Goal: Information Seeking & Learning: Learn about a topic

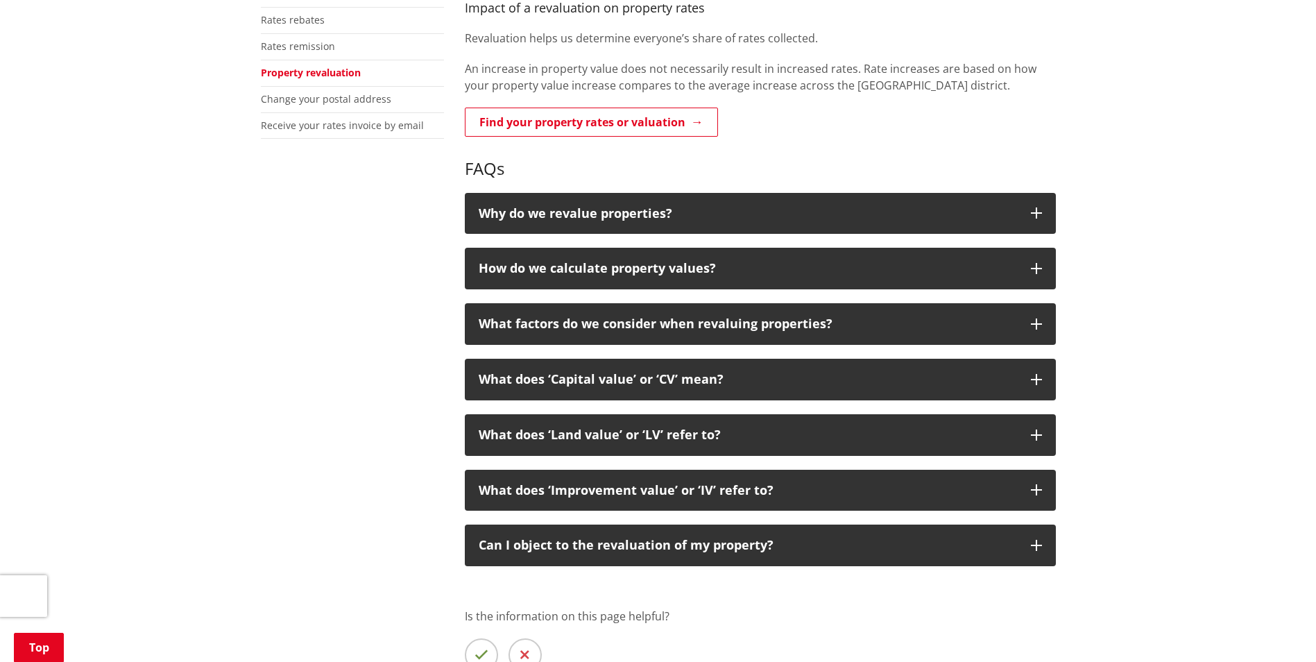
scroll to position [416, 0]
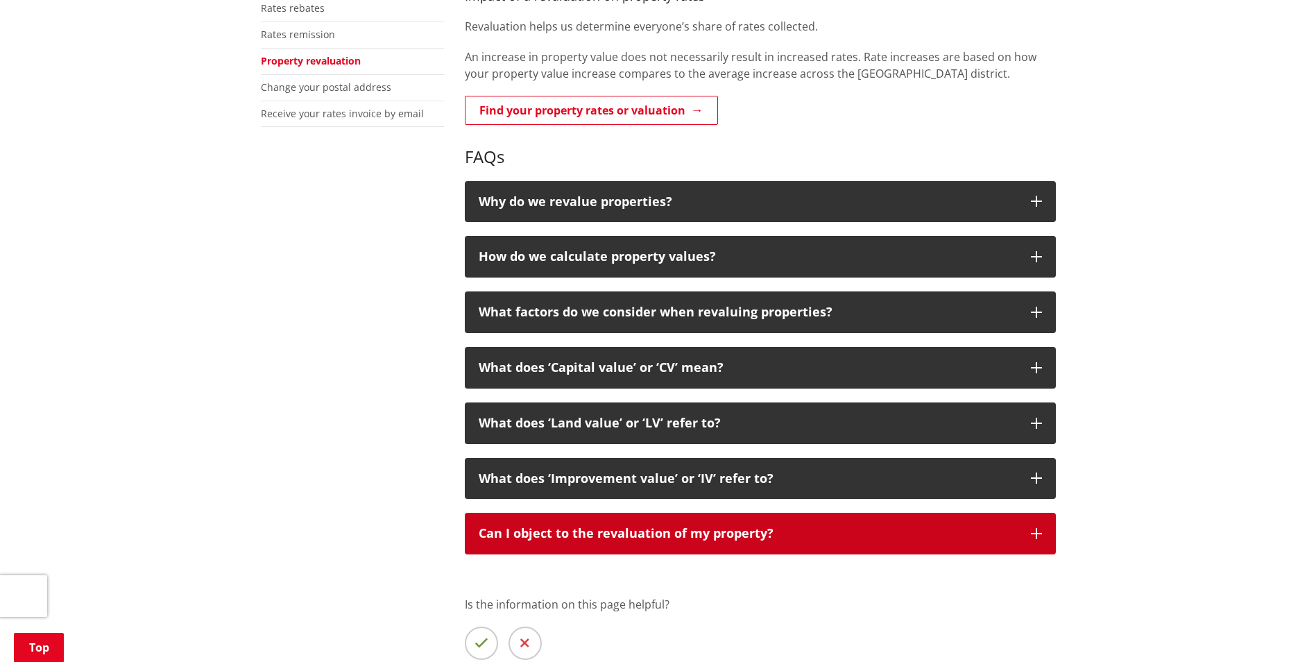
click at [973, 539] on p "Can I object to the revaluation of my property?" at bounding box center [748, 534] width 538 height 14
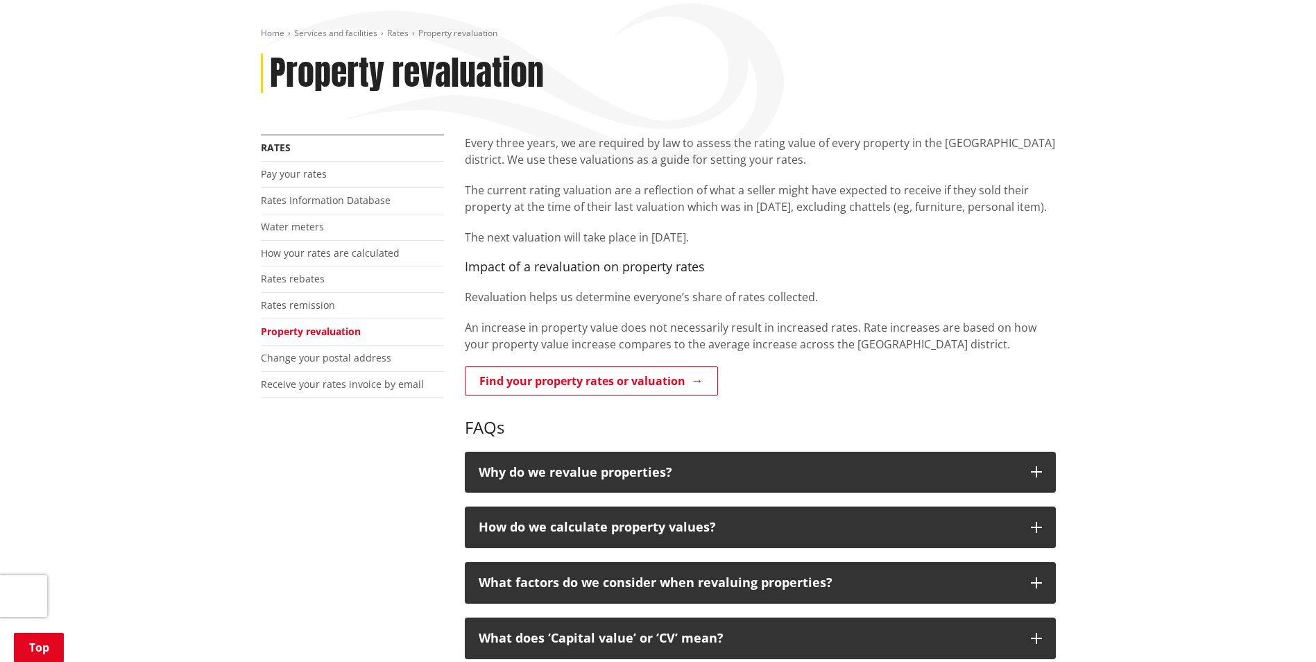
scroll to position [0, 0]
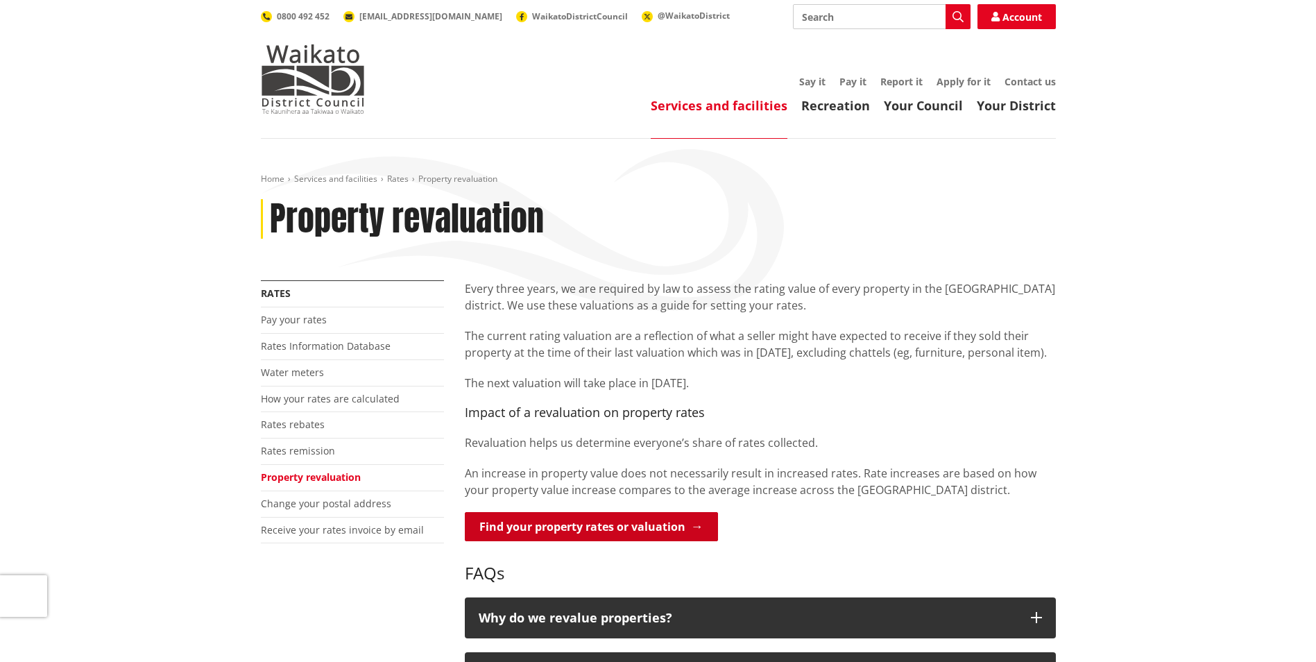
click at [580, 535] on link "Find your property rates or valuation" at bounding box center [591, 526] width 253 height 29
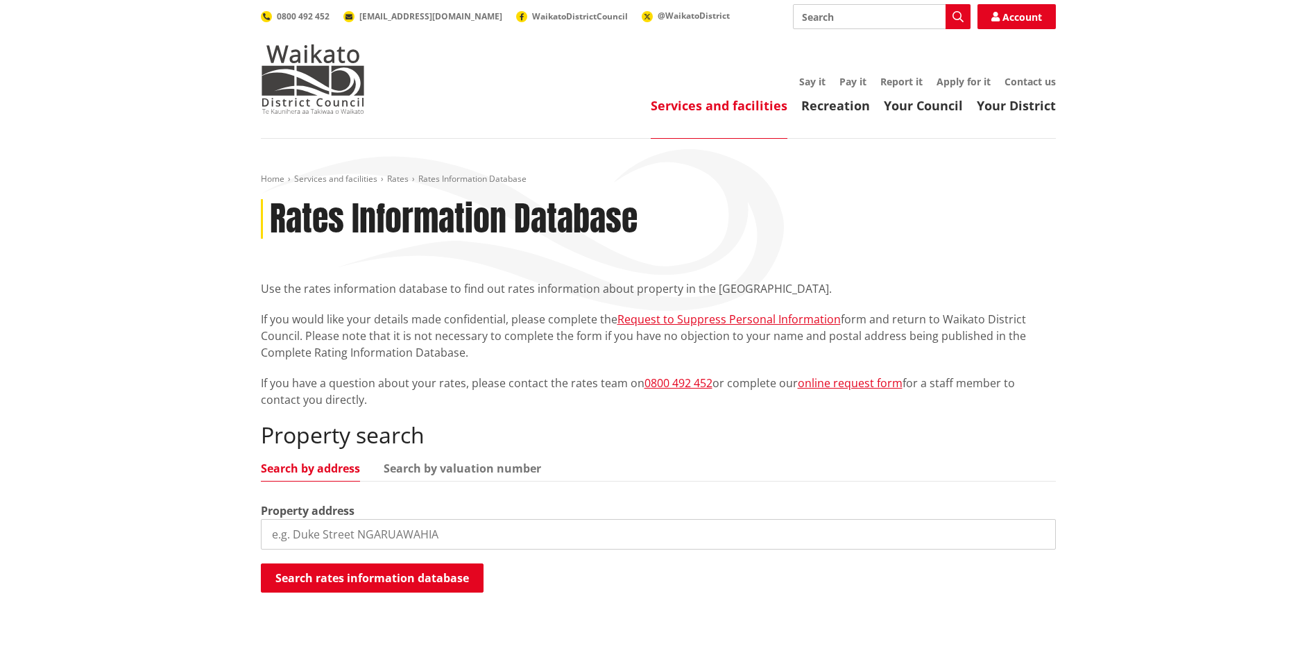
click at [524, 529] on input "search" at bounding box center [658, 534] width 795 height 31
click at [524, 529] on input "8 Ocean View Road, port waikato" at bounding box center [658, 534] width 795 height 31
drag, startPoint x: 373, startPoint y: 533, endPoint x: 532, endPoint y: 535, distance: 158.9
click at [532, 535] on input "8 Ocean View Road, port waikato" at bounding box center [658, 534] width 795 height 31
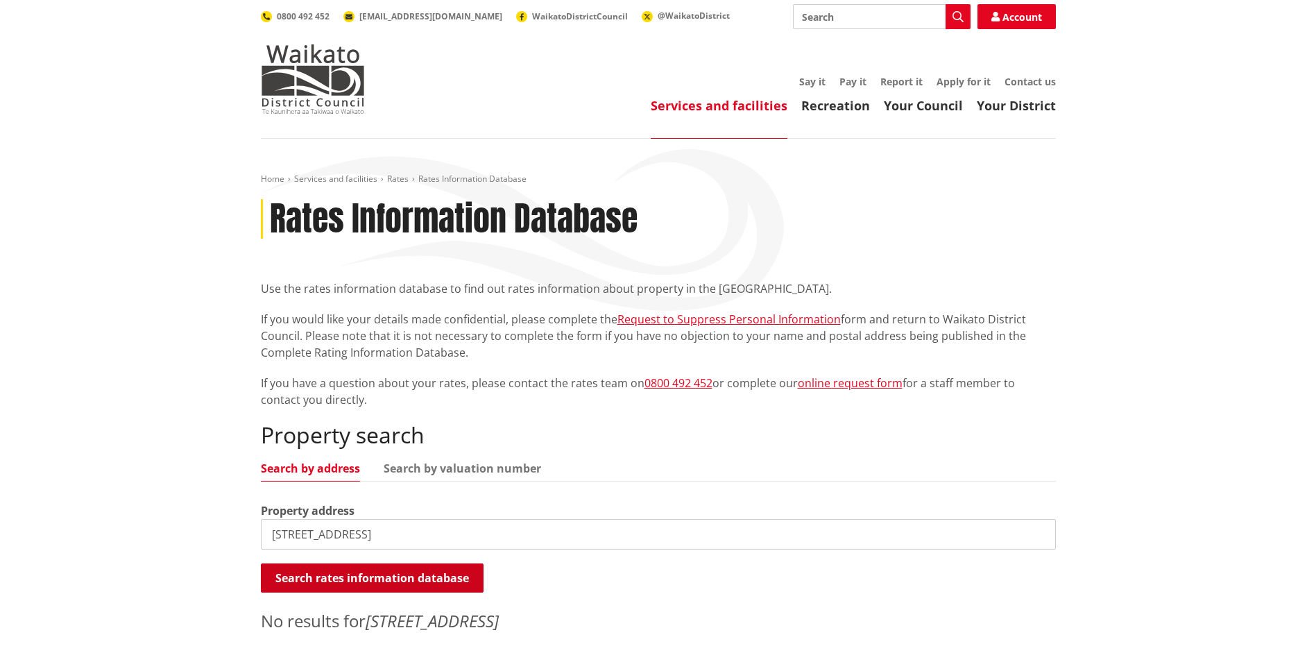
type input "8 Ocean View Road"
click at [398, 581] on button "Search rates information database" at bounding box center [372, 577] width 223 height 29
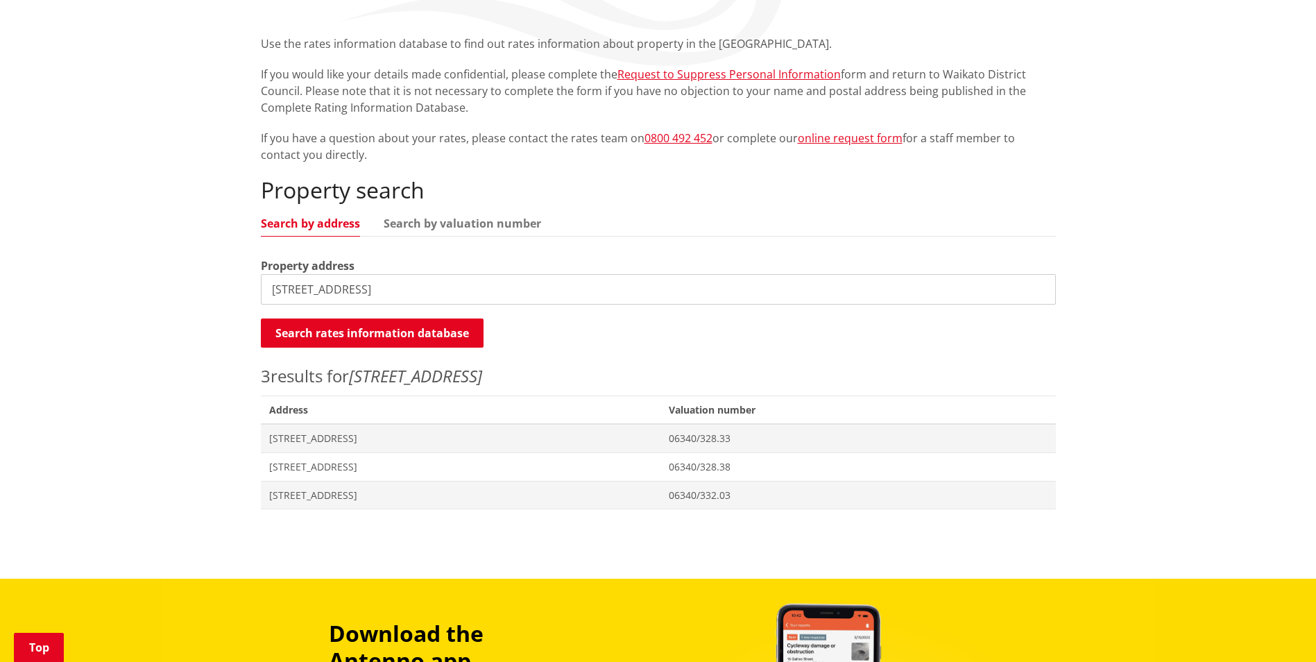
scroll to position [277, 0]
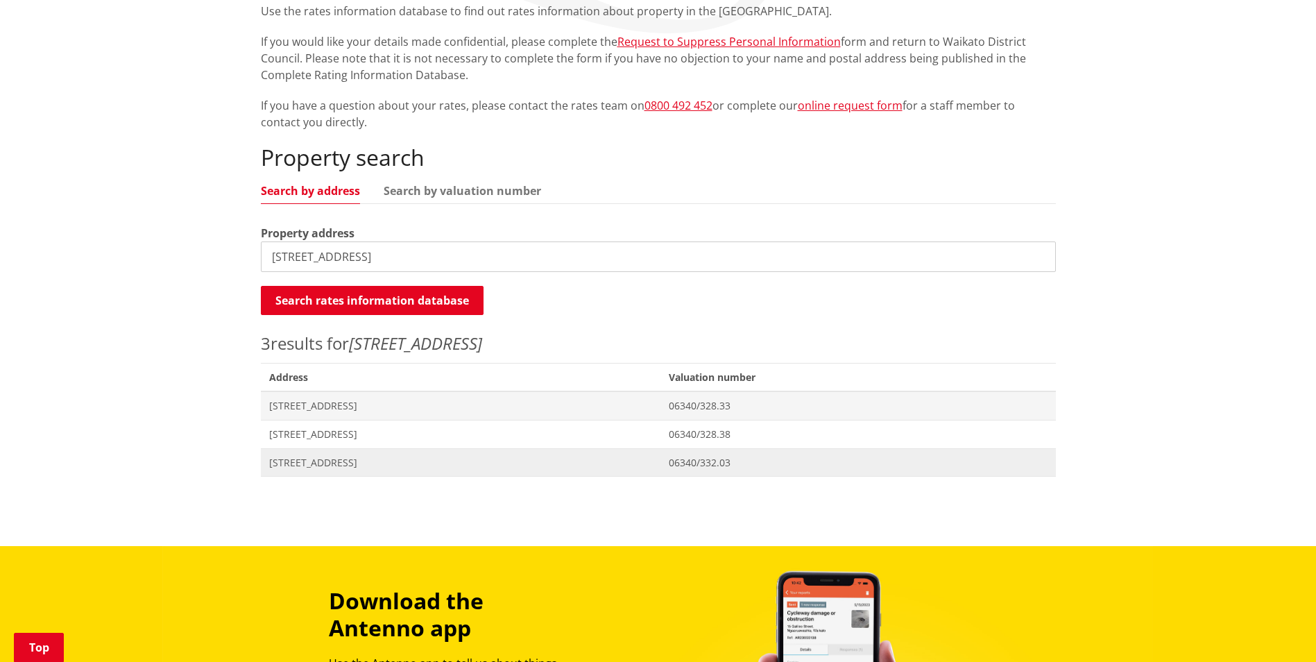
click at [345, 459] on span "8 Ocean View Road TUAKAU" at bounding box center [461, 463] width 384 height 14
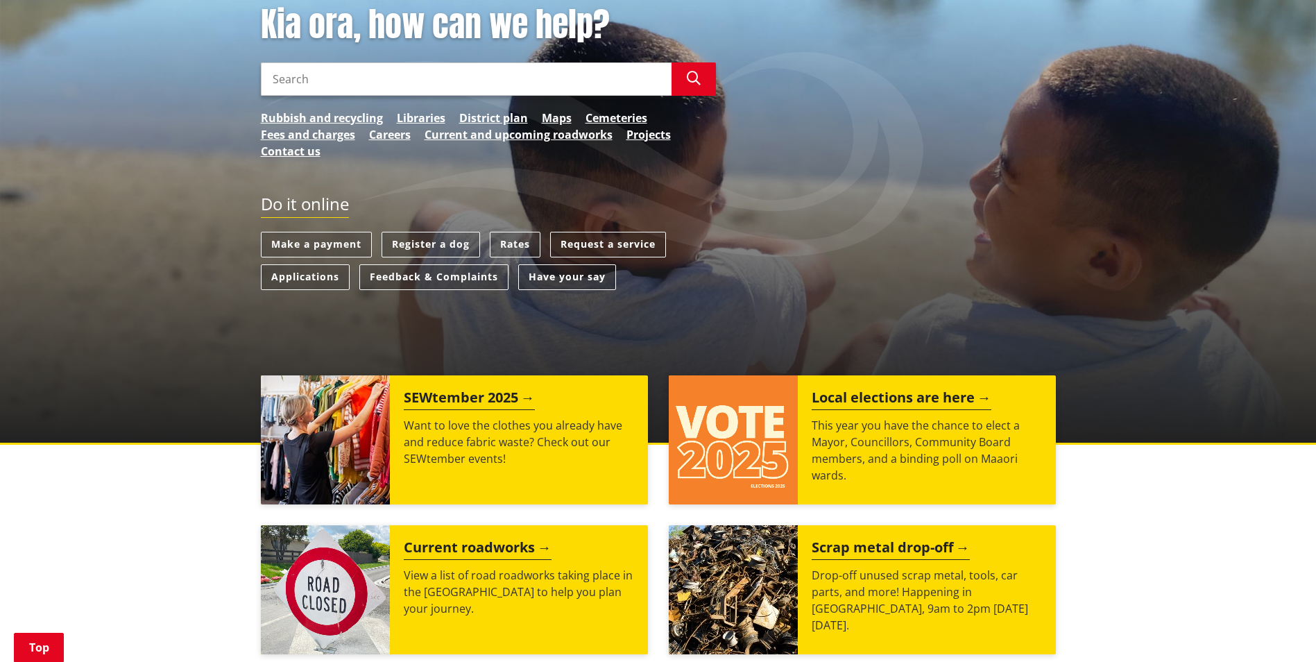
scroll to position [208, 0]
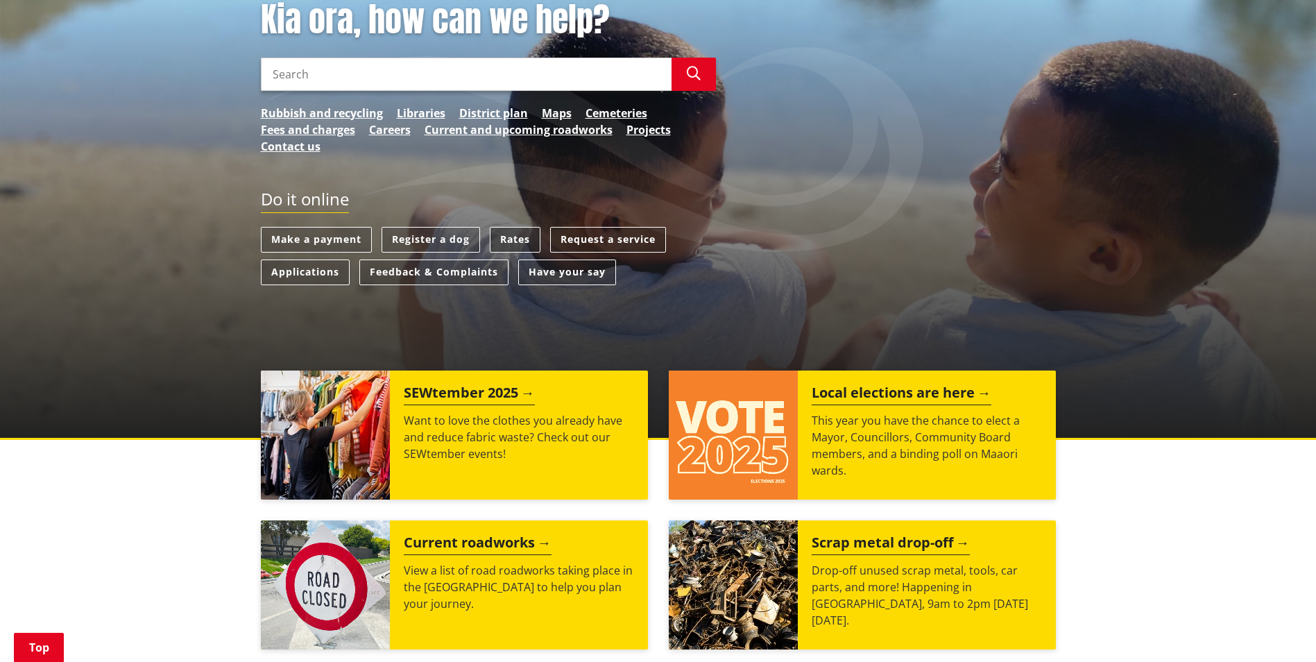
click at [522, 247] on link "Rates" at bounding box center [515, 240] width 51 height 26
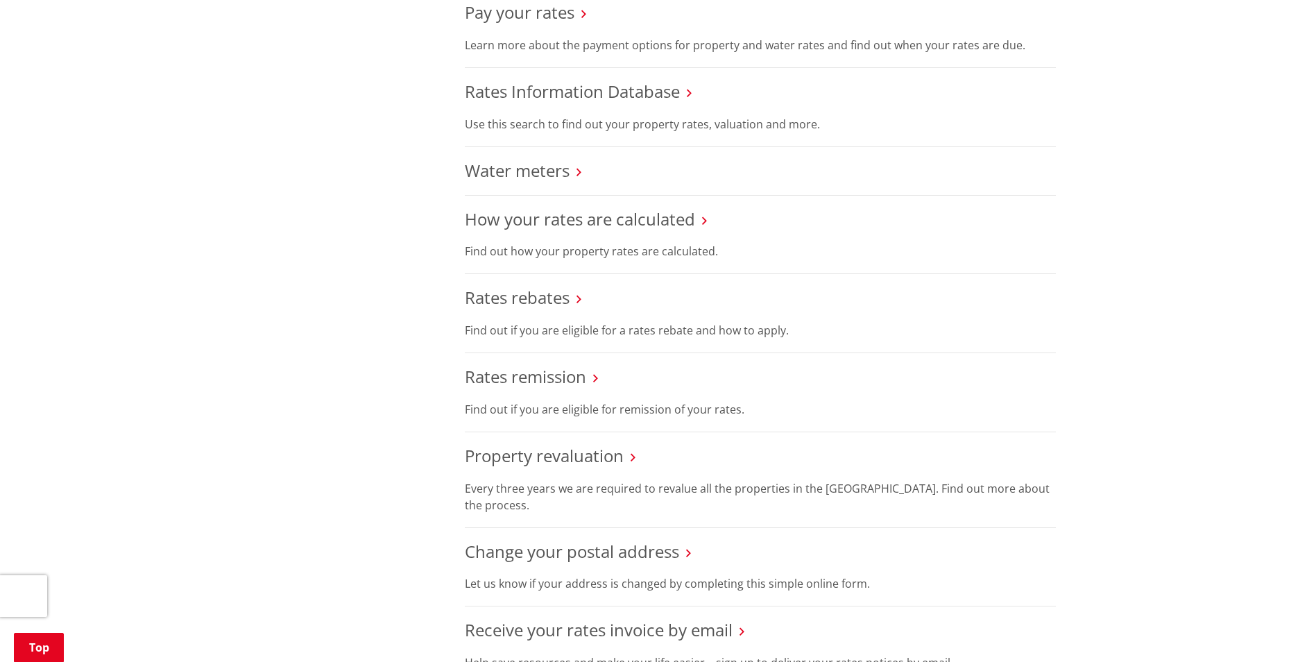
scroll to position [555, 0]
click at [543, 456] on link "Property revaluation" at bounding box center [544, 456] width 159 height 23
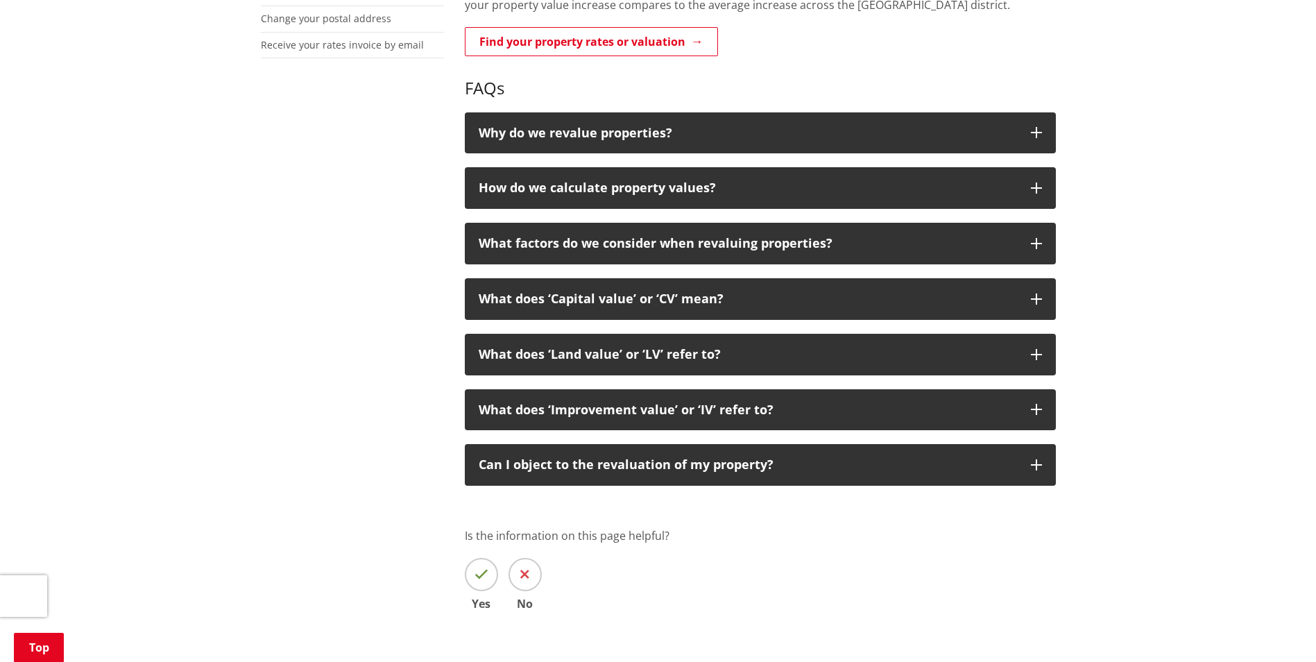
scroll to position [486, 0]
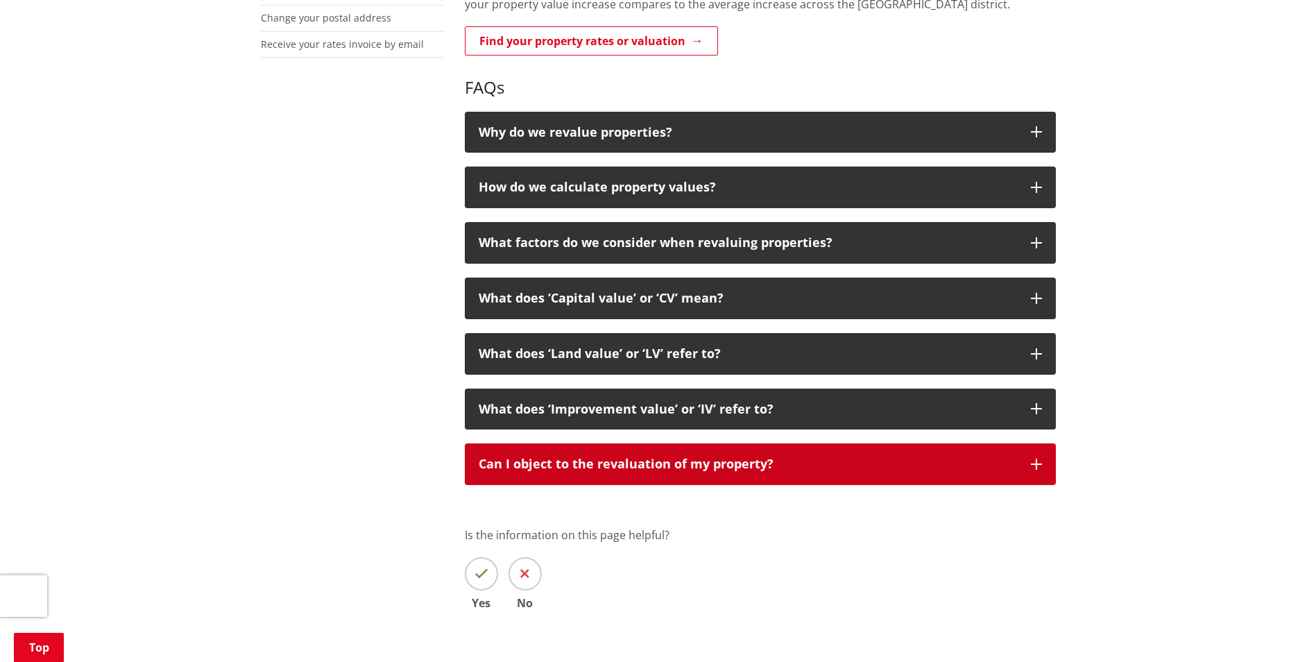
click at [572, 450] on button "Can I object to the revaluation of my property?" at bounding box center [760, 464] width 591 height 42
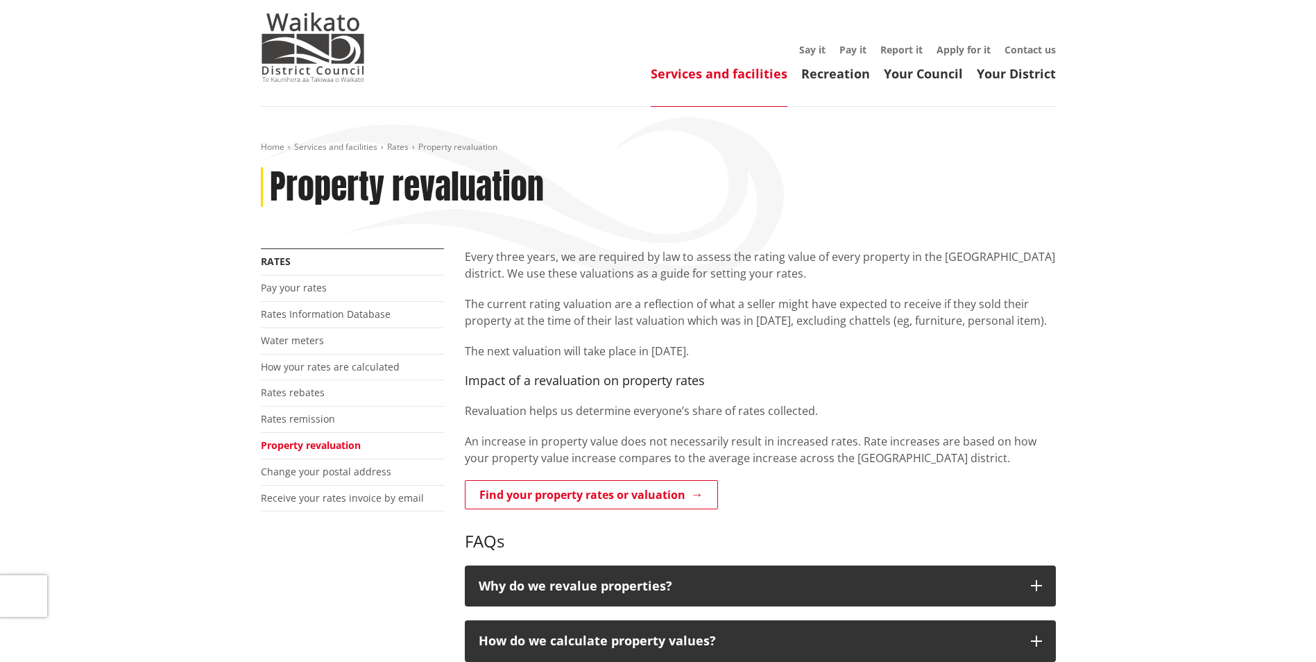
scroll to position [0, 0]
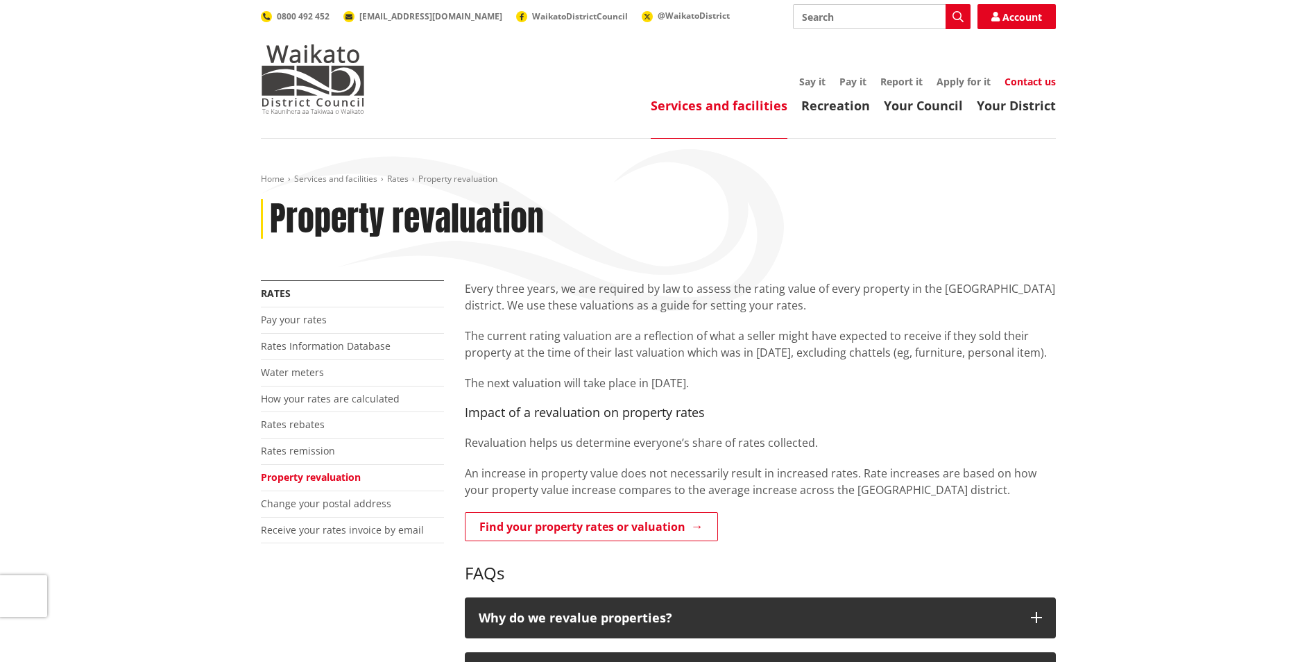
click at [1020, 79] on link "Contact us" at bounding box center [1030, 81] width 51 height 13
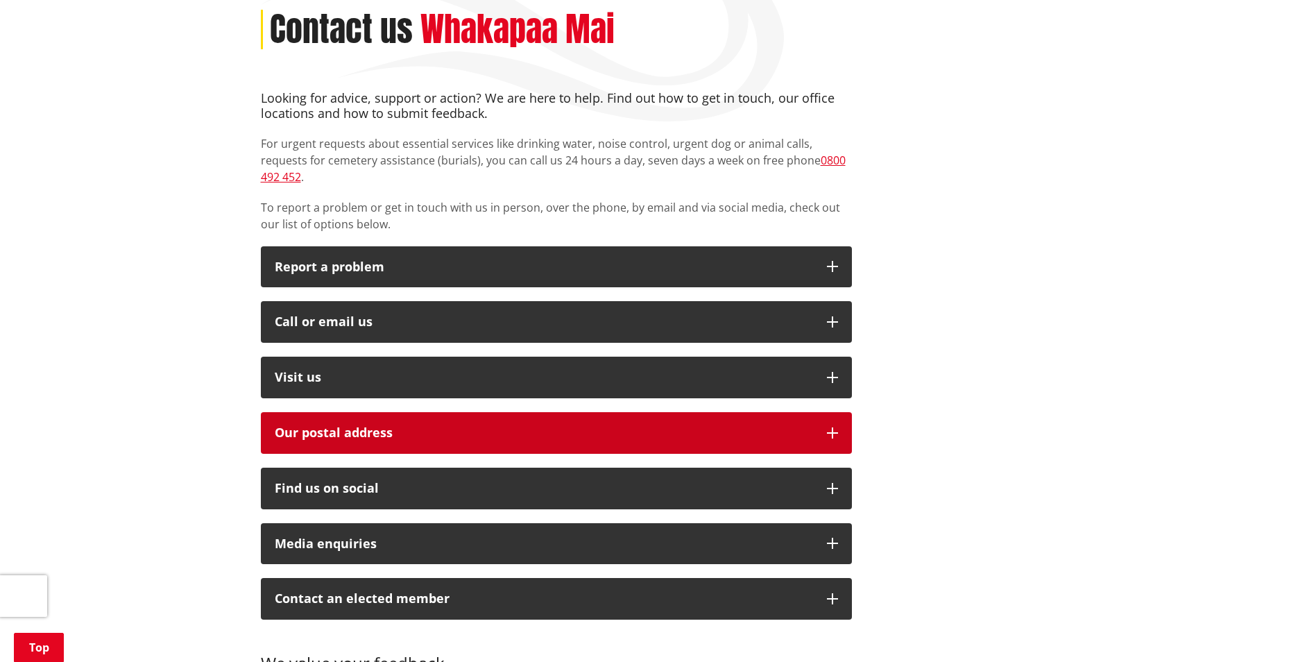
scroll to position [208, 0]
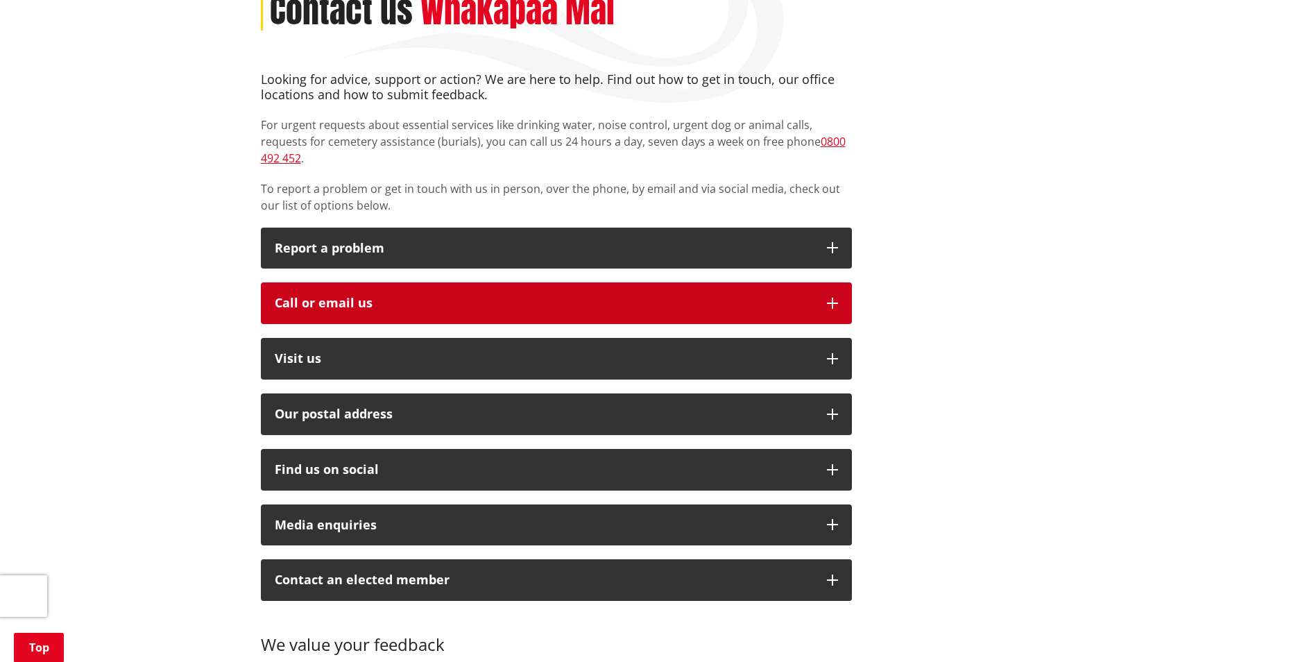
click at [470, 296] on div "Call or email us" at bounding box center [544, 303] width 538 height 14
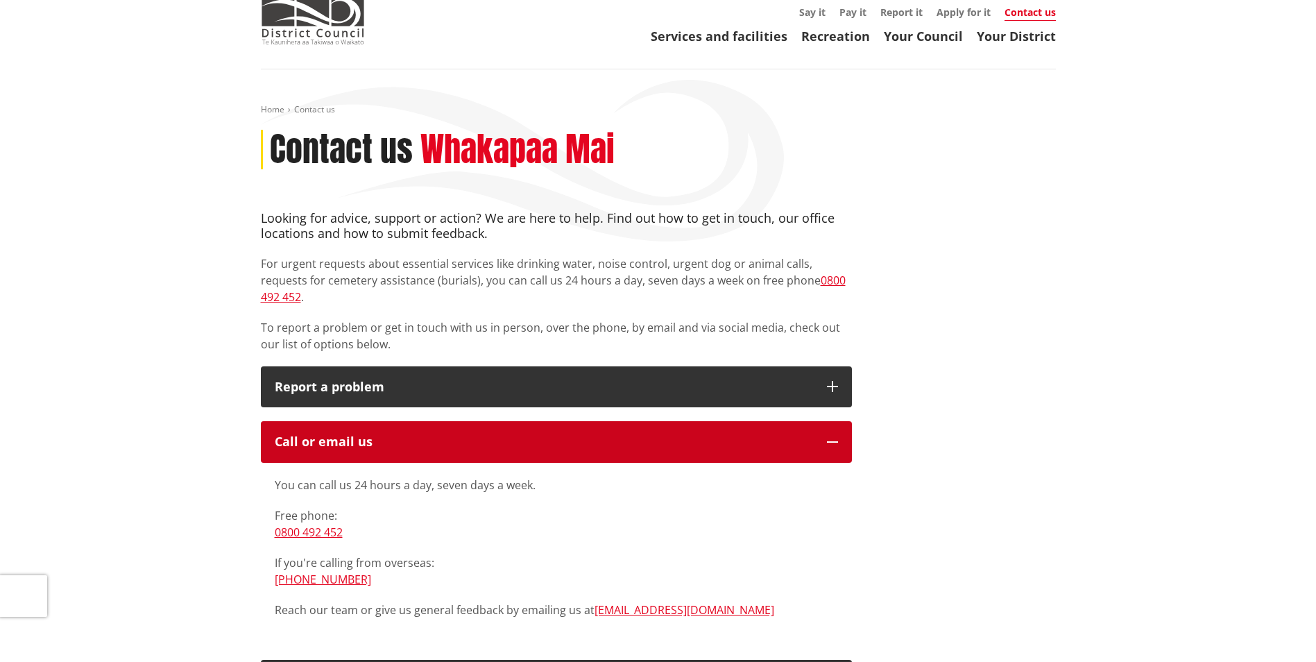
scroll to position [0, 0]
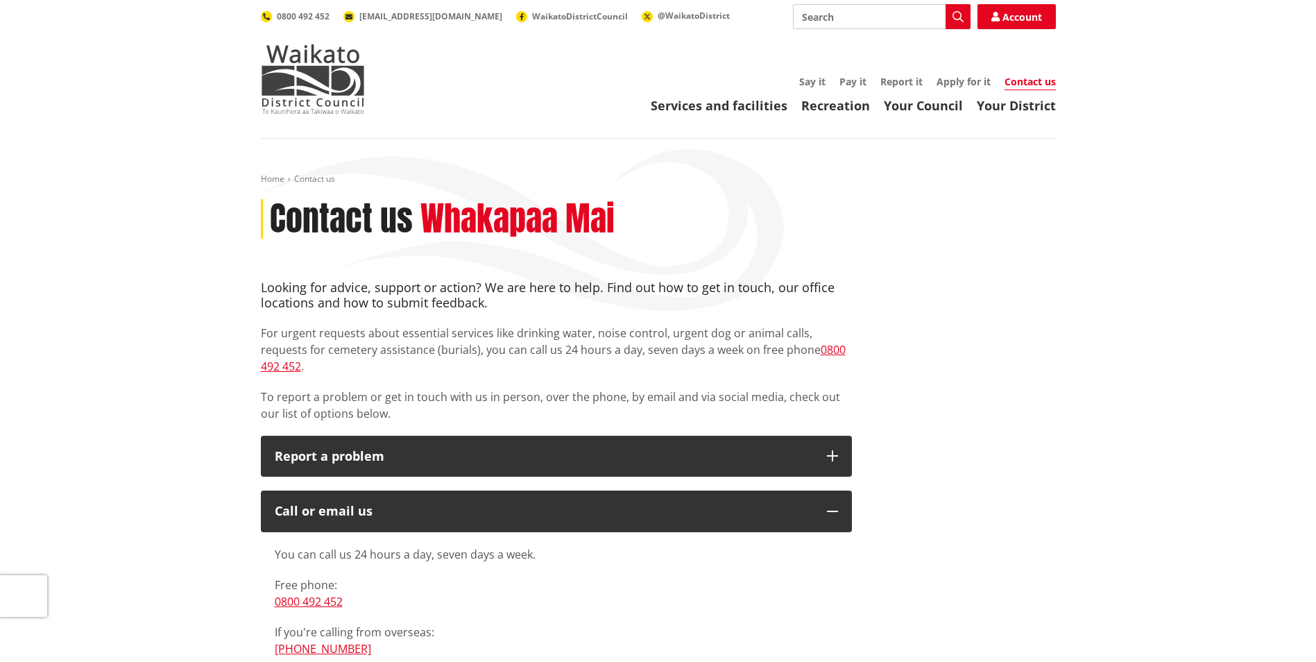
click at [820, 10] on input "Search" at bounding box center [882, 16] width 178 height 25
type input "rates complaint"
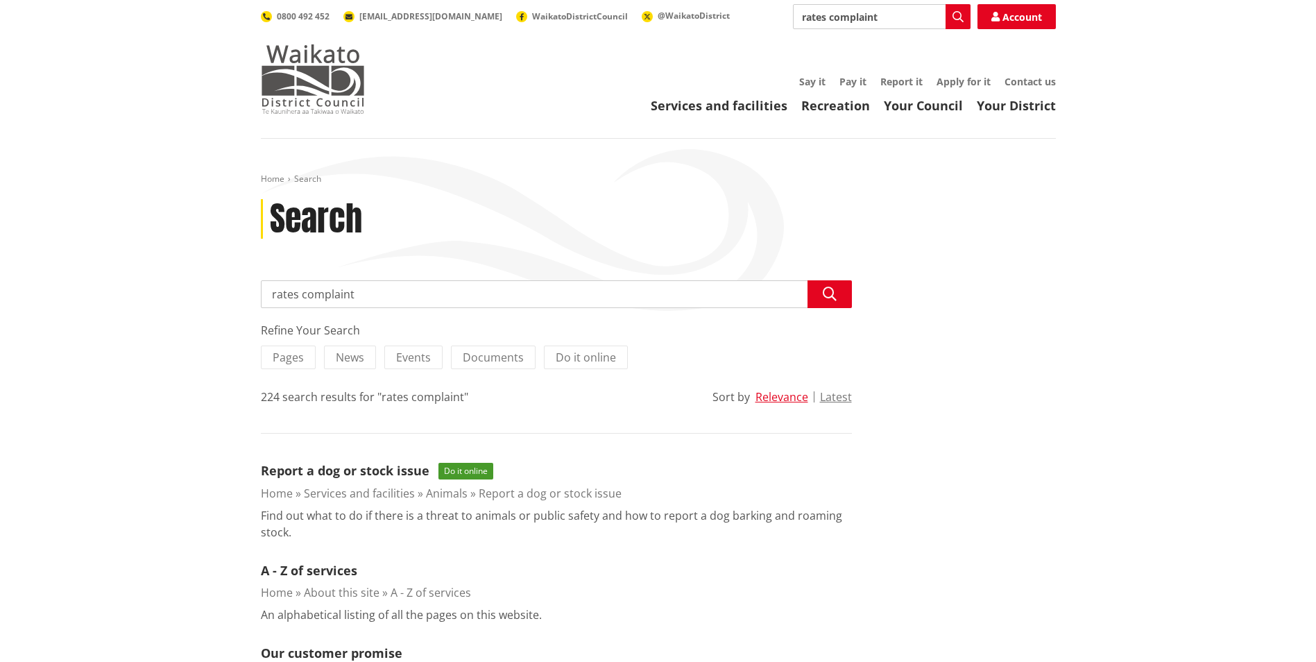
click at [278, 89] on img at bounding box center [313, 78] width 104 height 69
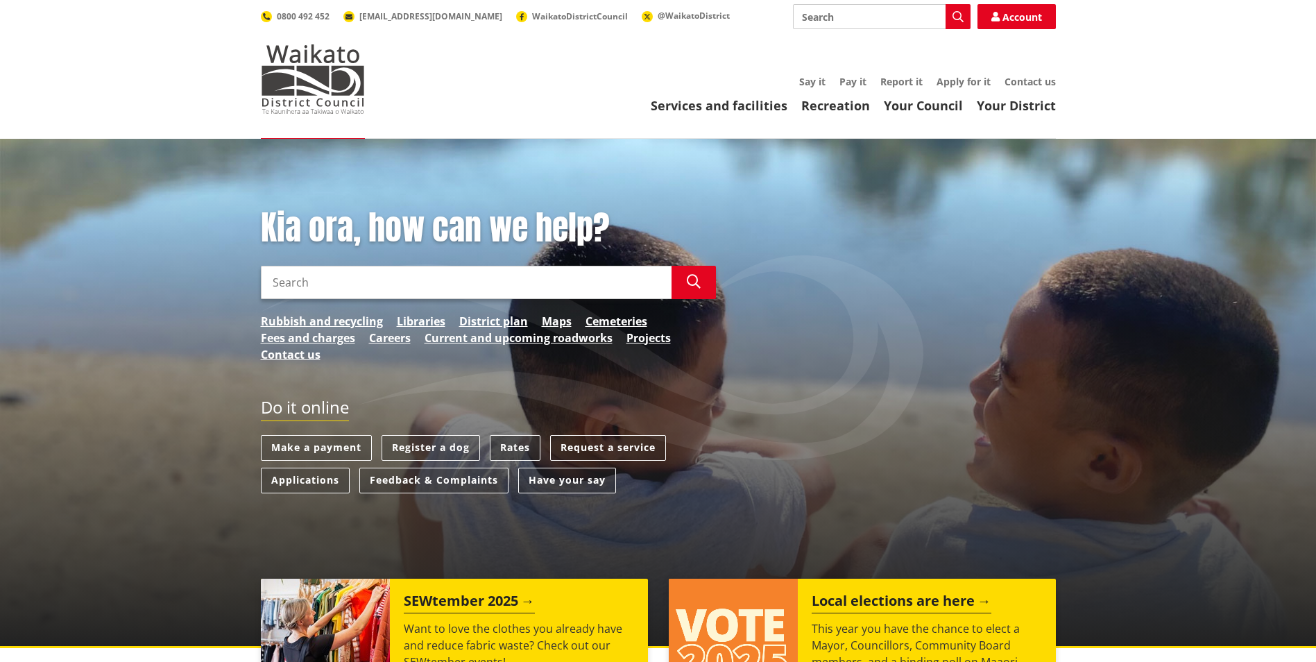
click at [511, 448] on link "Rates" at bounding box center [515, 448] width 51 height 26
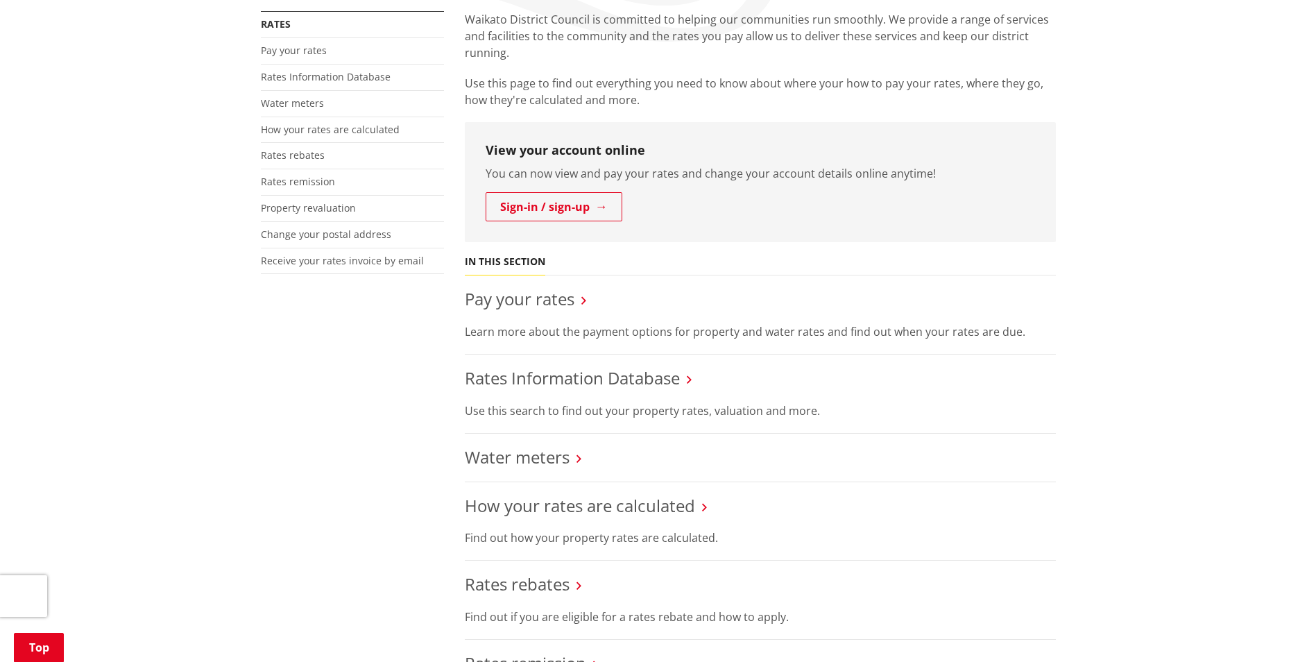
scroll to position [277, 0]
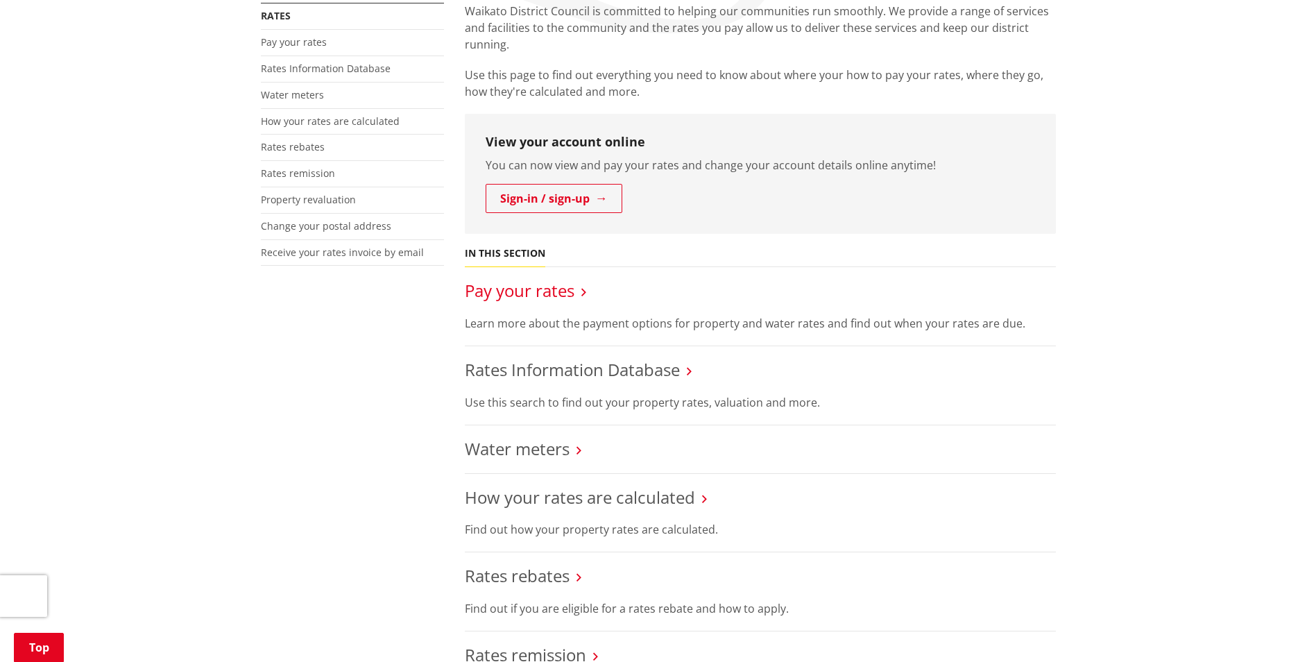
click at [499, 287] on link "Pay your rates" at bounding box center [520, 290] width 110 height 23
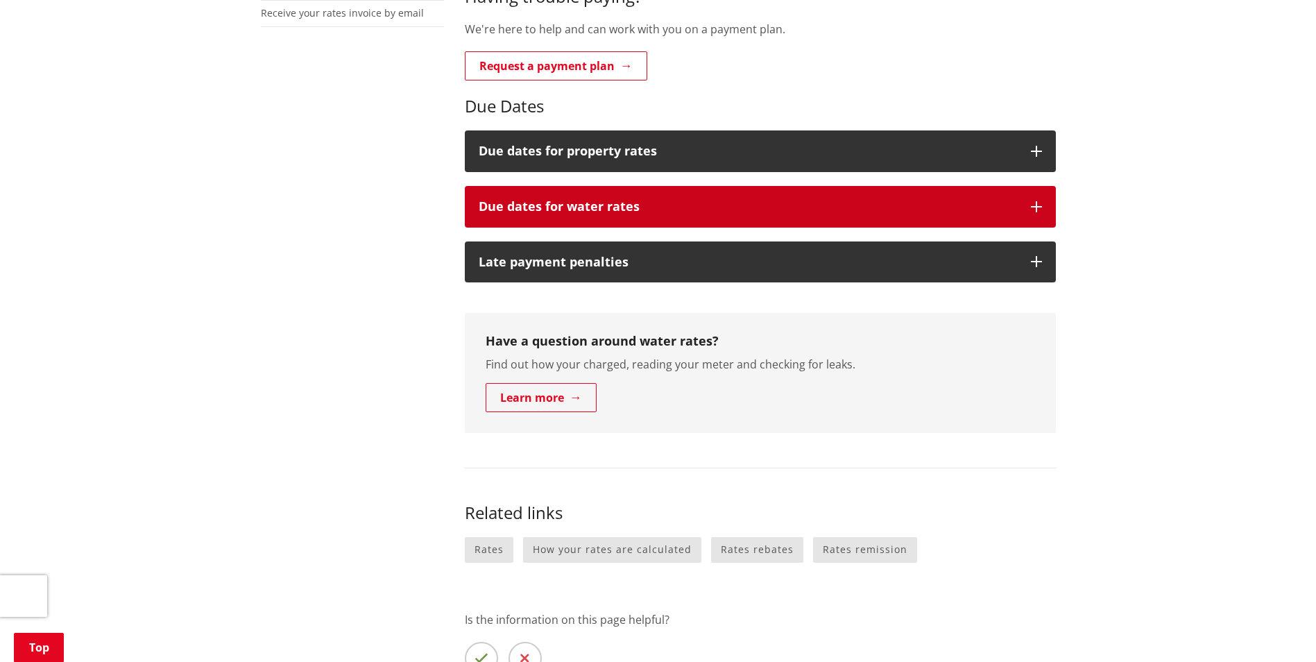
scroll to position [763, 0]
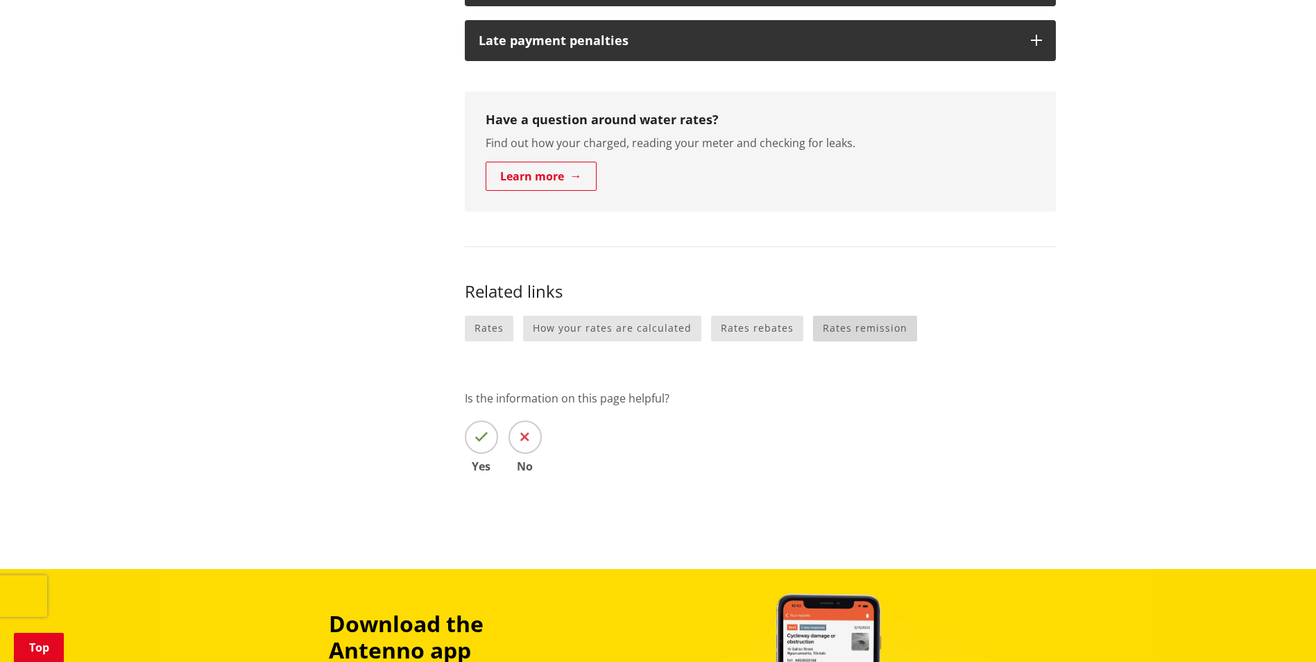
click at [855, 327] on link "Rates remission" at bounding box center [865, 329] width 104 height 26
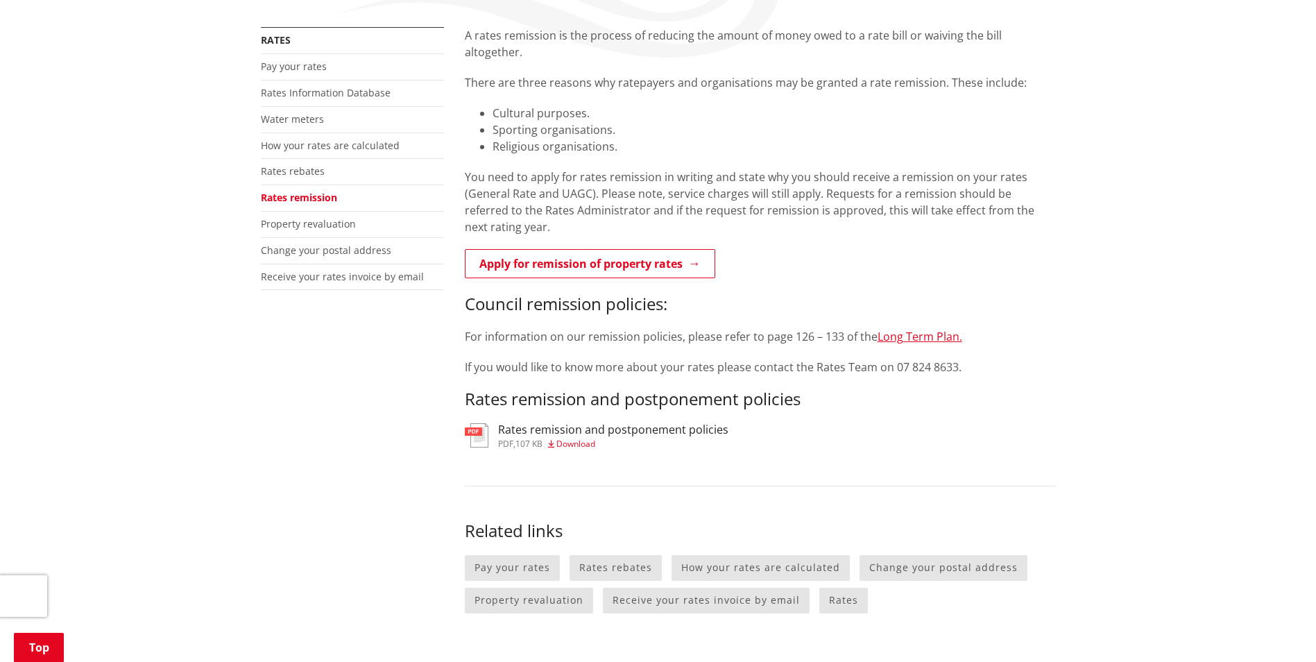
scroll to position [277, 0]
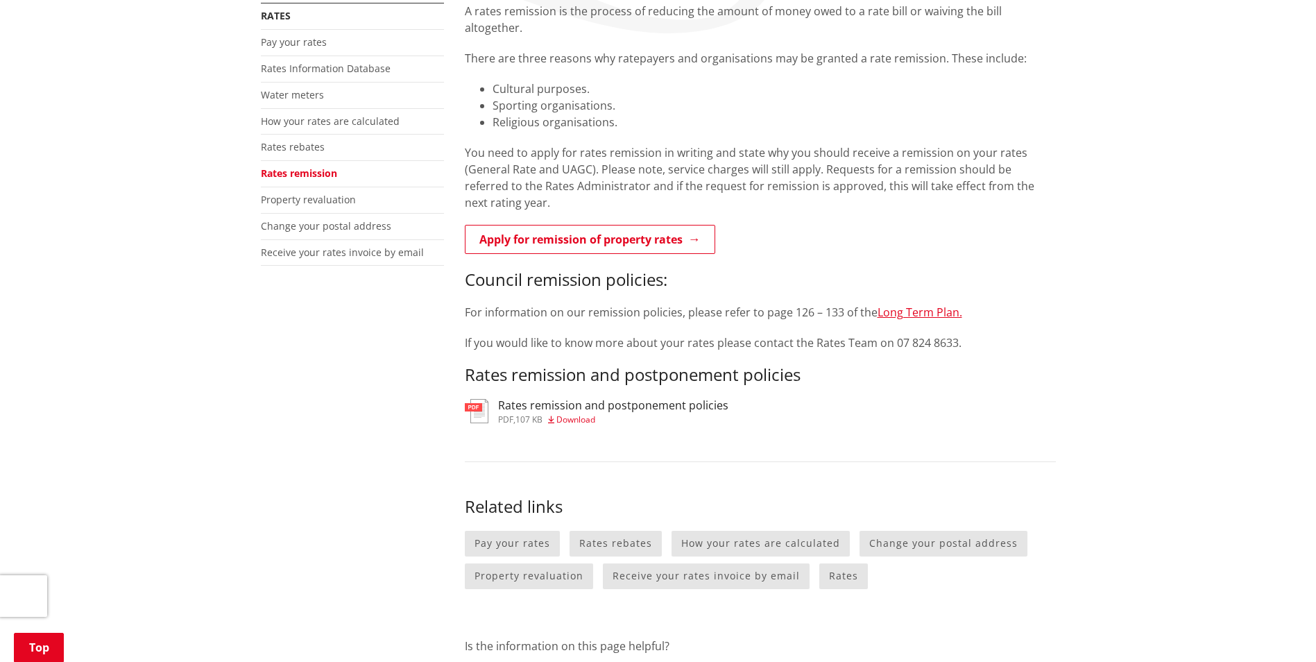
click at [578, 413] on span "Download" at bounding box center [575, 419] width 39 height 12
